Goal: Unclear

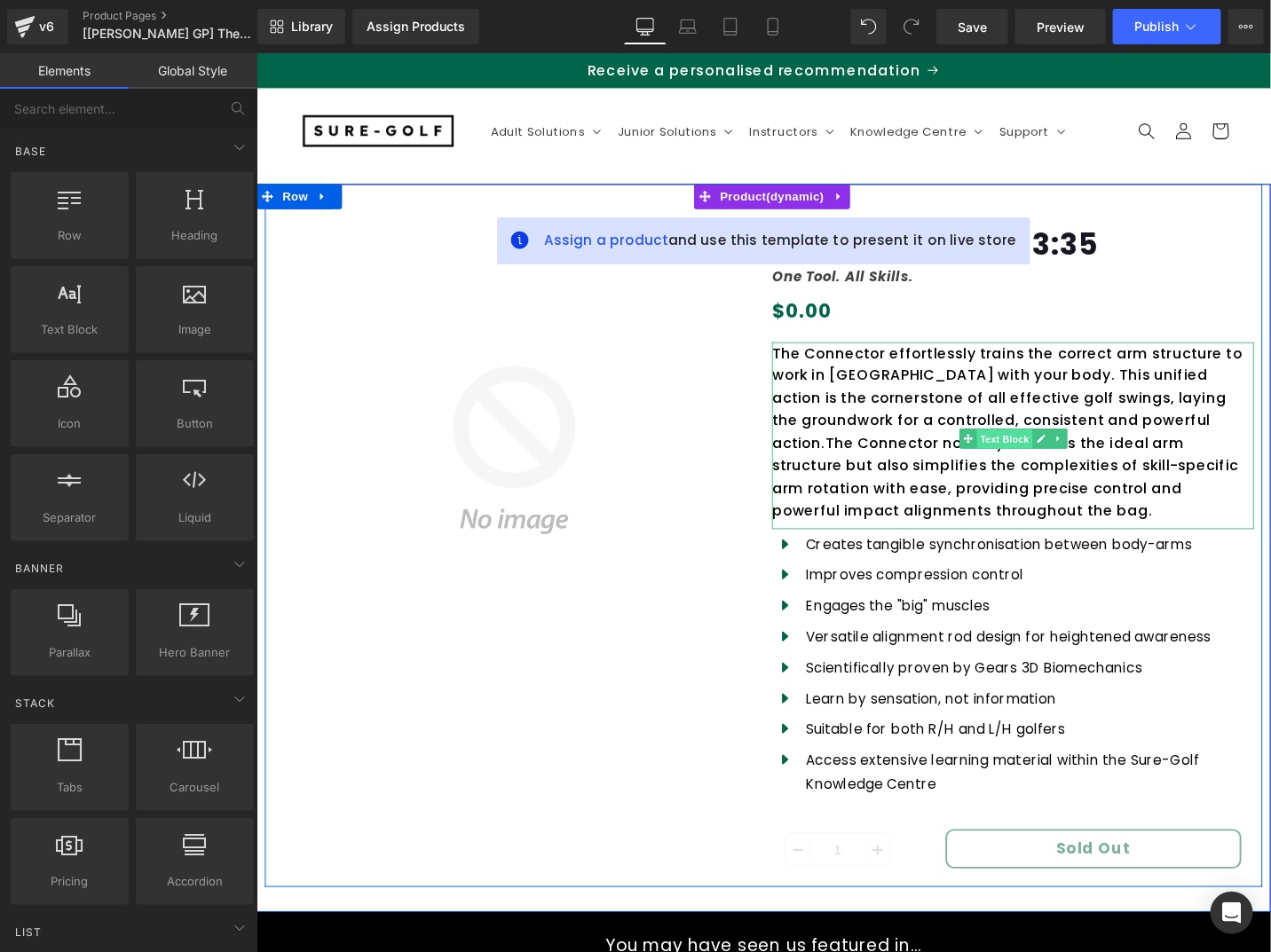
click at [1040, 457] on span "Text Block" at bounding box center [1047, 461] width 59 height 21
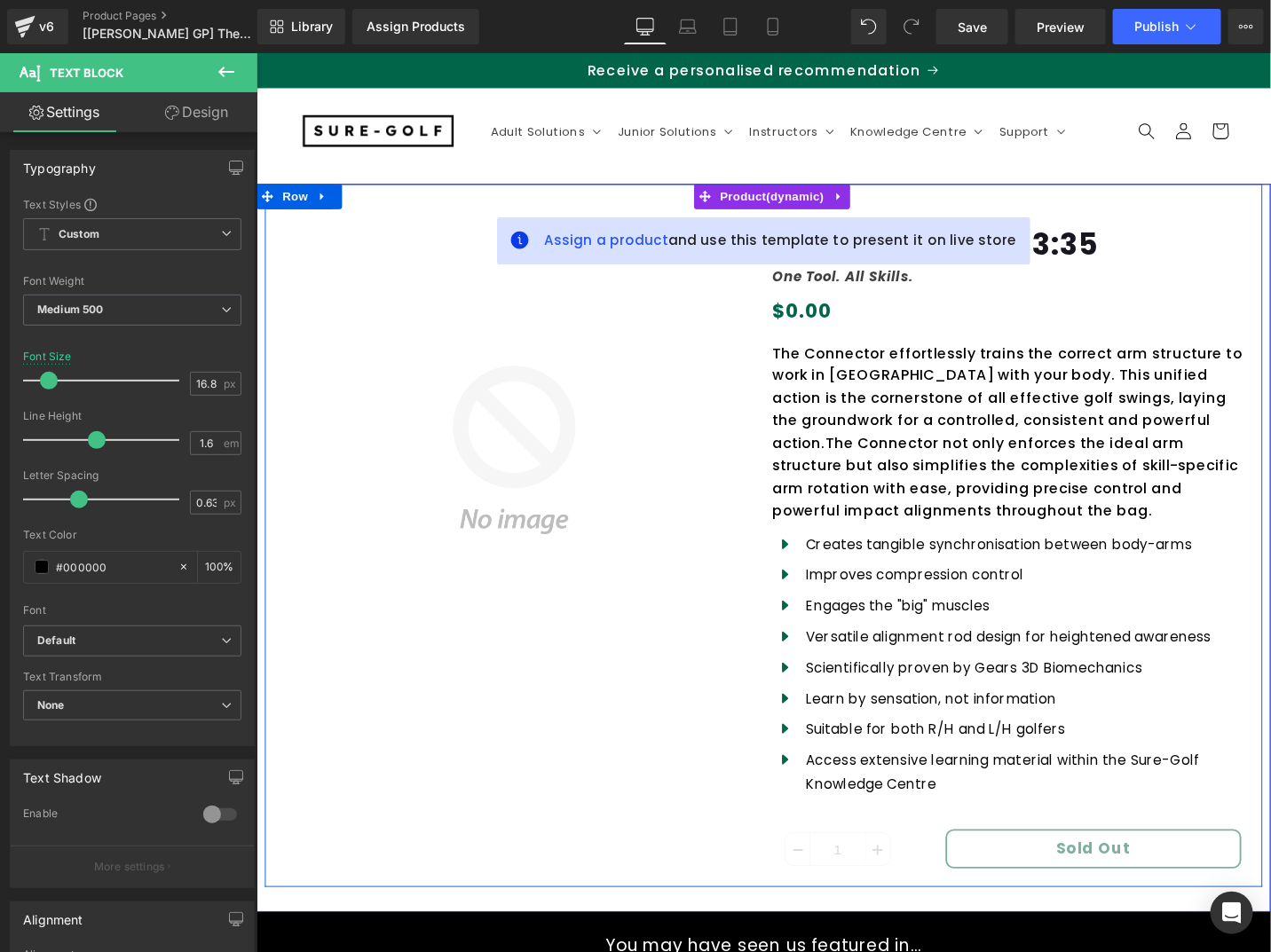
click at [1036, 461] on div "The Connector effortlessly trains the correct arm structure to work in [GEOGRAP…" at bounding box center [1056, 457] width 510 height 198
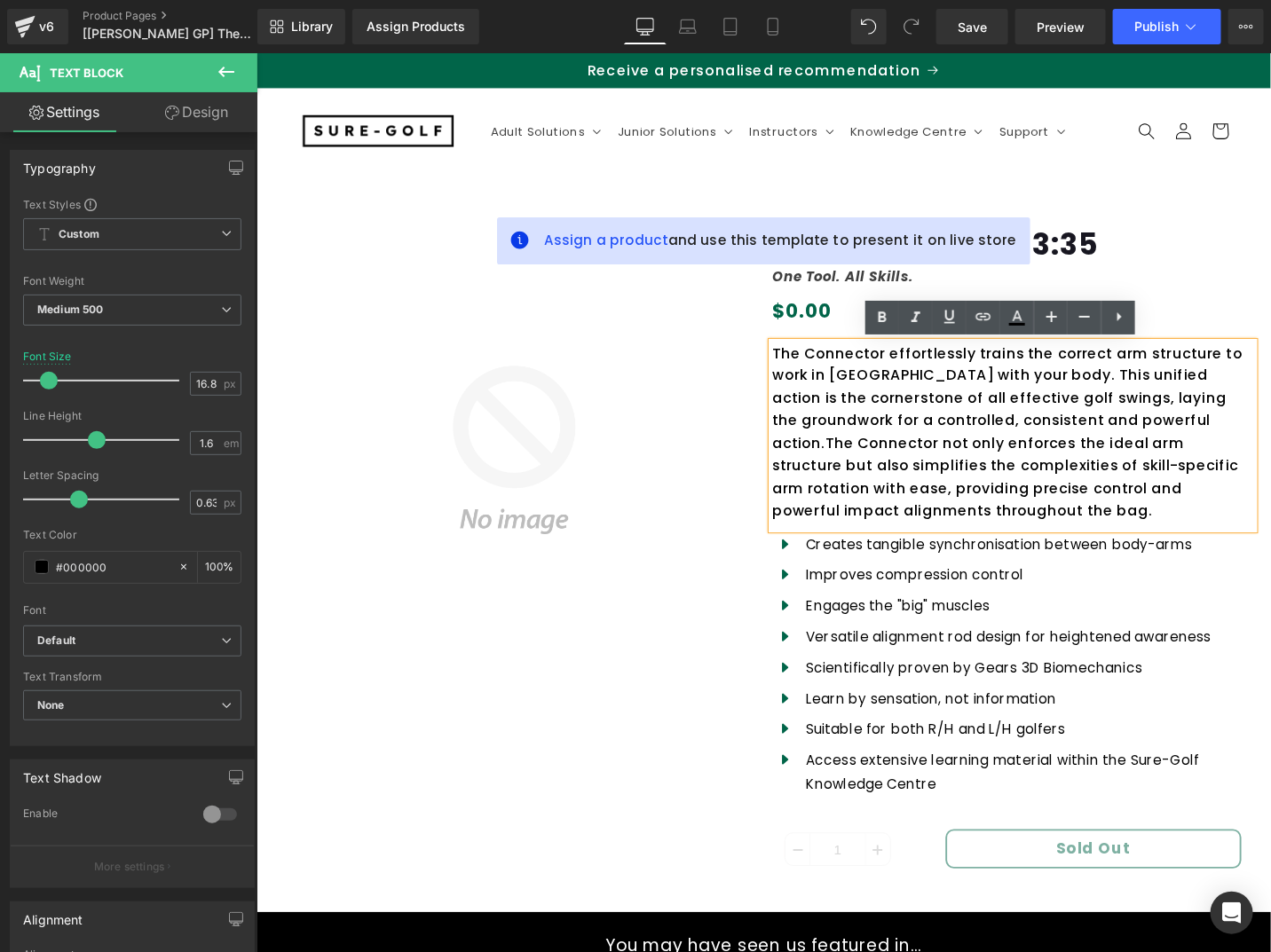
click at [1229, 407] on div "The Connector effortlessly trains the correct arm structure to work in [GEOGRAP…" at bounding box center [1056, 457] width 510 height 198
click at [1270, 251] on h3 "Untitled Jul30_13:35" at bounding box center [1056, 246] width 510 height 59
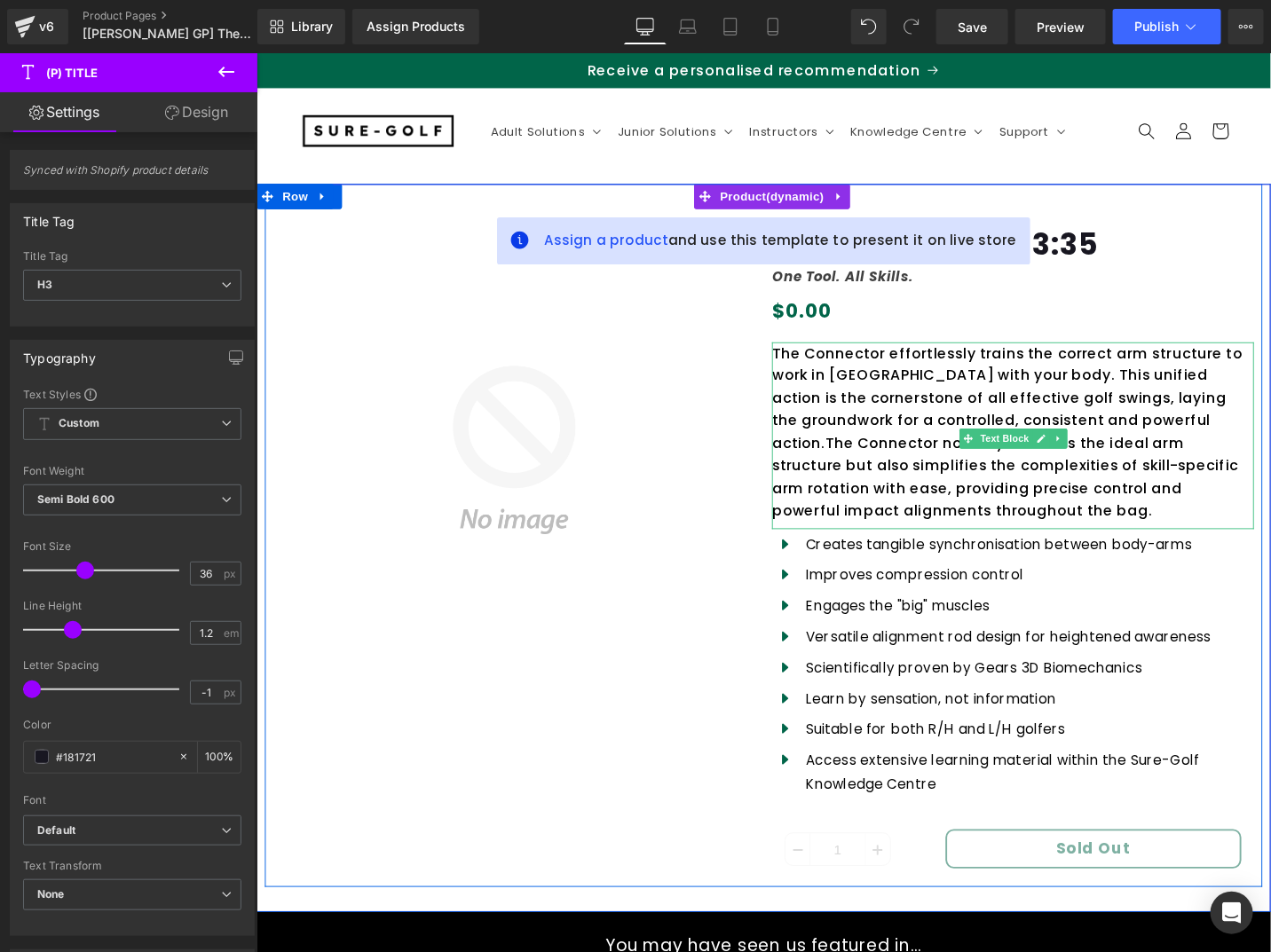
drag, startPoint x: 1039, startPoint y: 387, endPoint x: 1037, endPoint y: 408, distance: 21.4
click at [1039, 387] on div "The Connector effortlessly trains the correct arm structure to work in [GEOGRAP…" at bounding box center [1056, 457] width 510 height 198
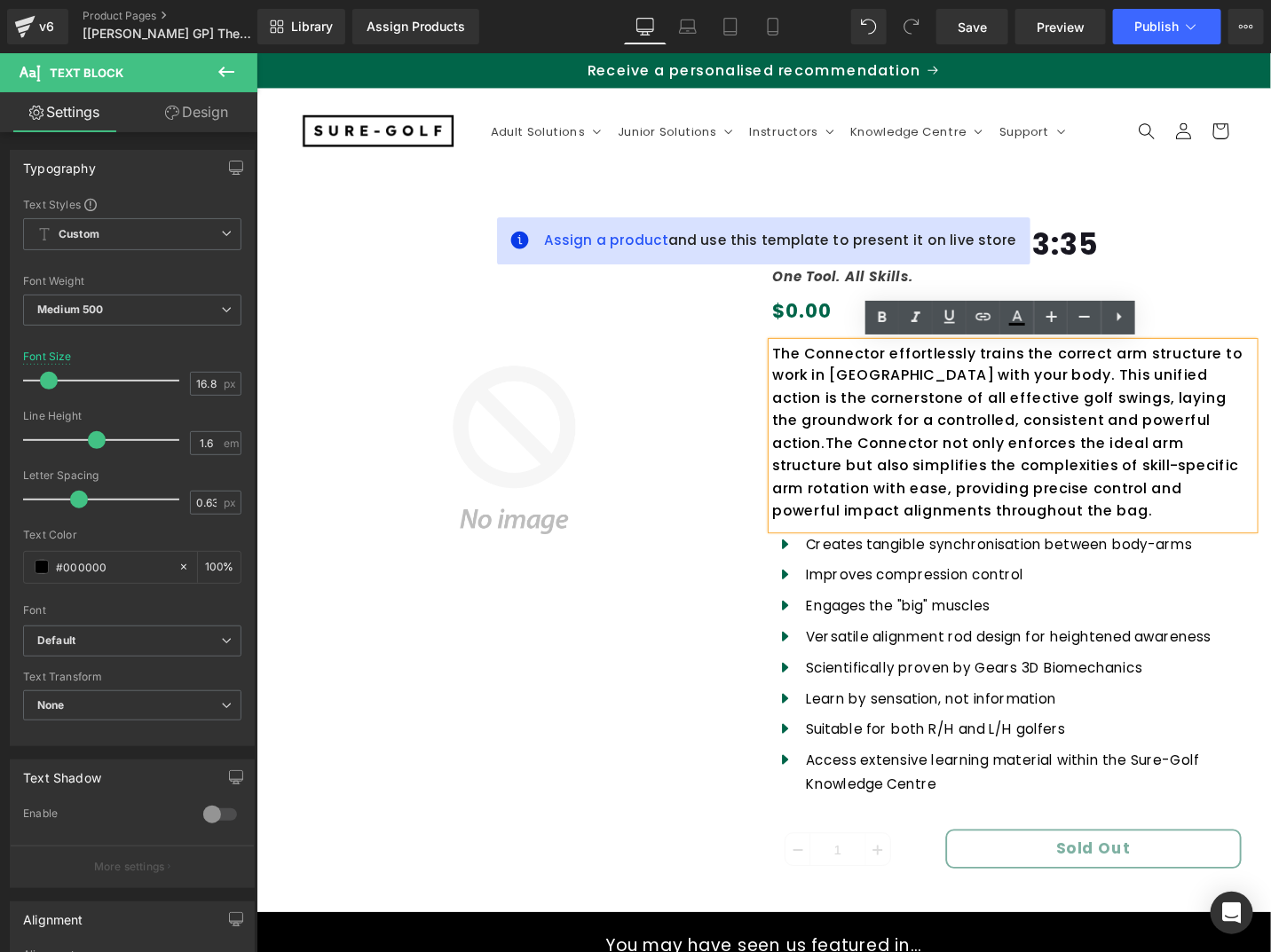
drag, startPoint x: 726, startPoint y: 511, endPoint x: 990, endPoint y: 501, distance: 264.6
click at [725, 511] on img at bounding box center [528, 472] width 510 height 510
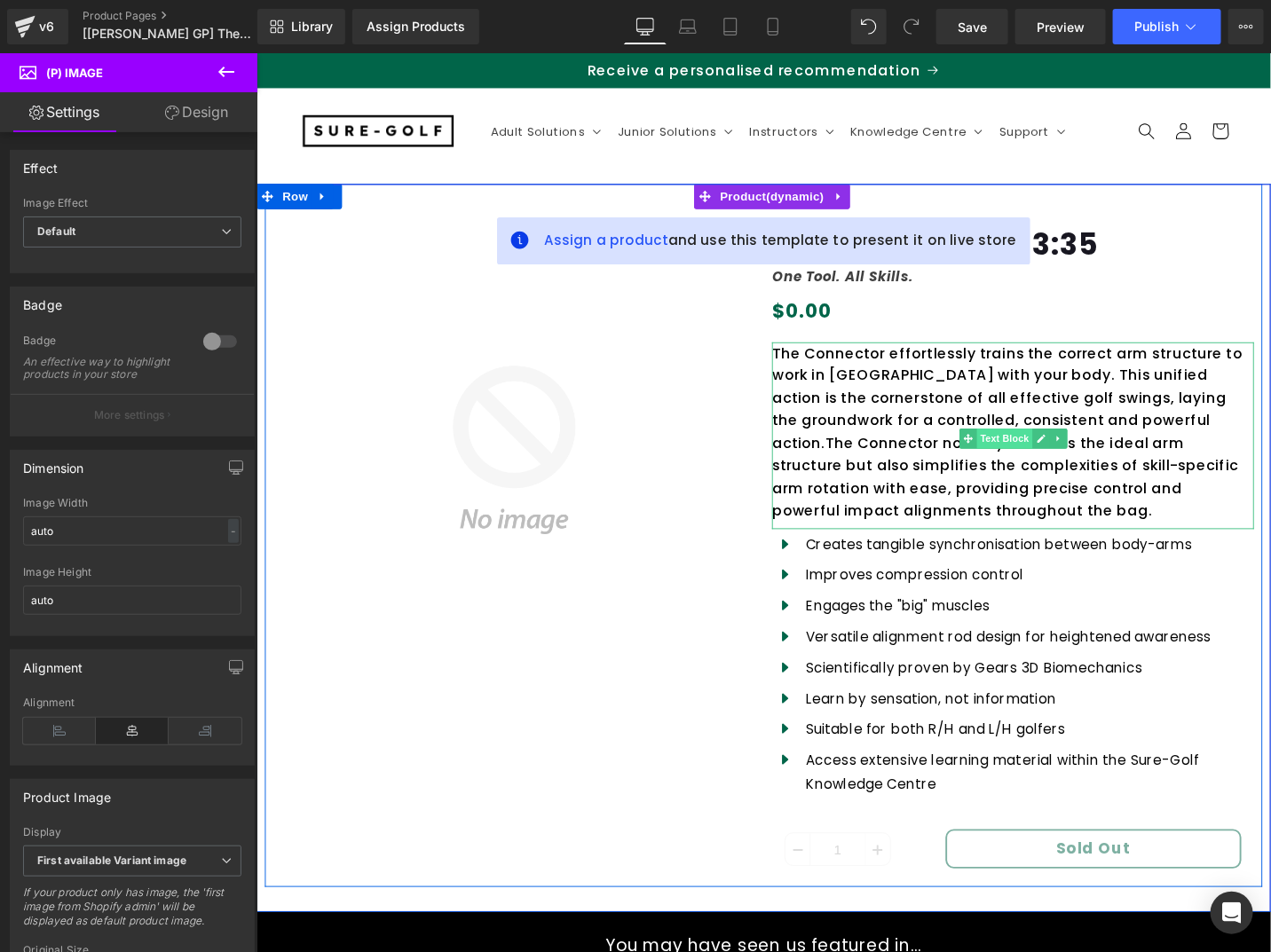
click at [1036, 465] on span "Text Block" at bounding box center [1047, 460] width 59 height 21
